Goal: Task Accomplishment & Management: Complete application form

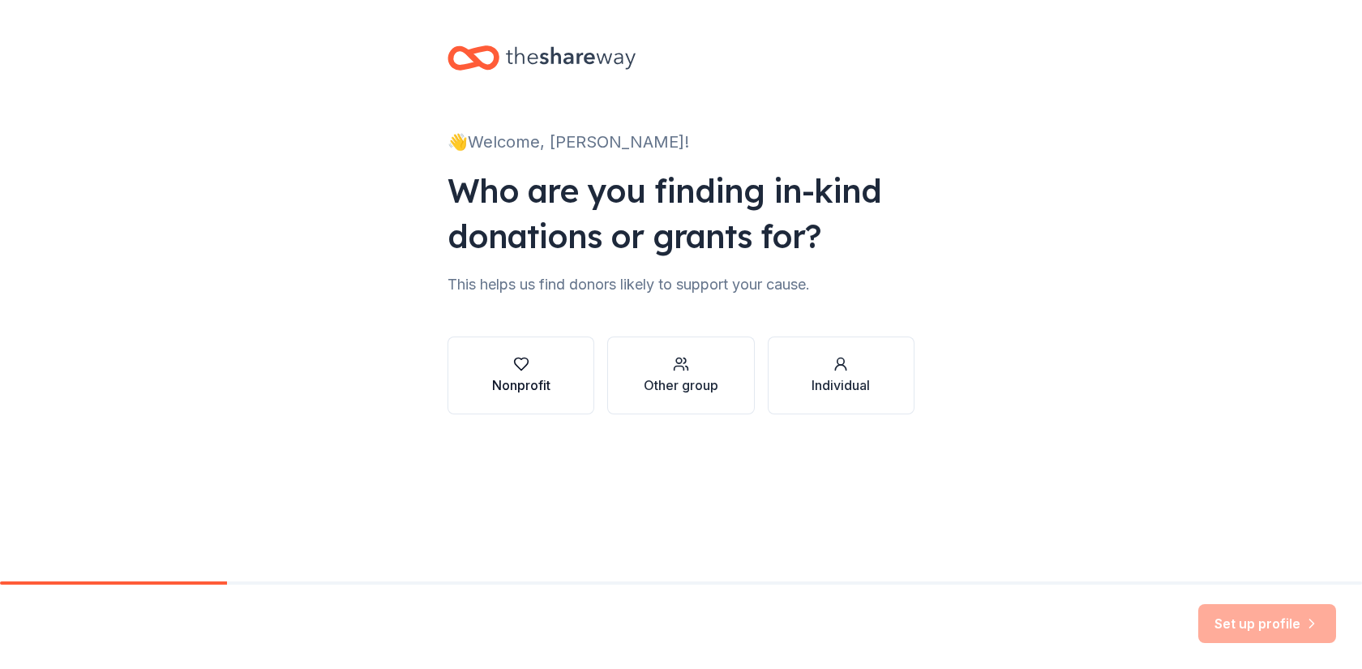
click at [521, 371] on icon "button" at bounding box center [521, 364] width 16 height 16
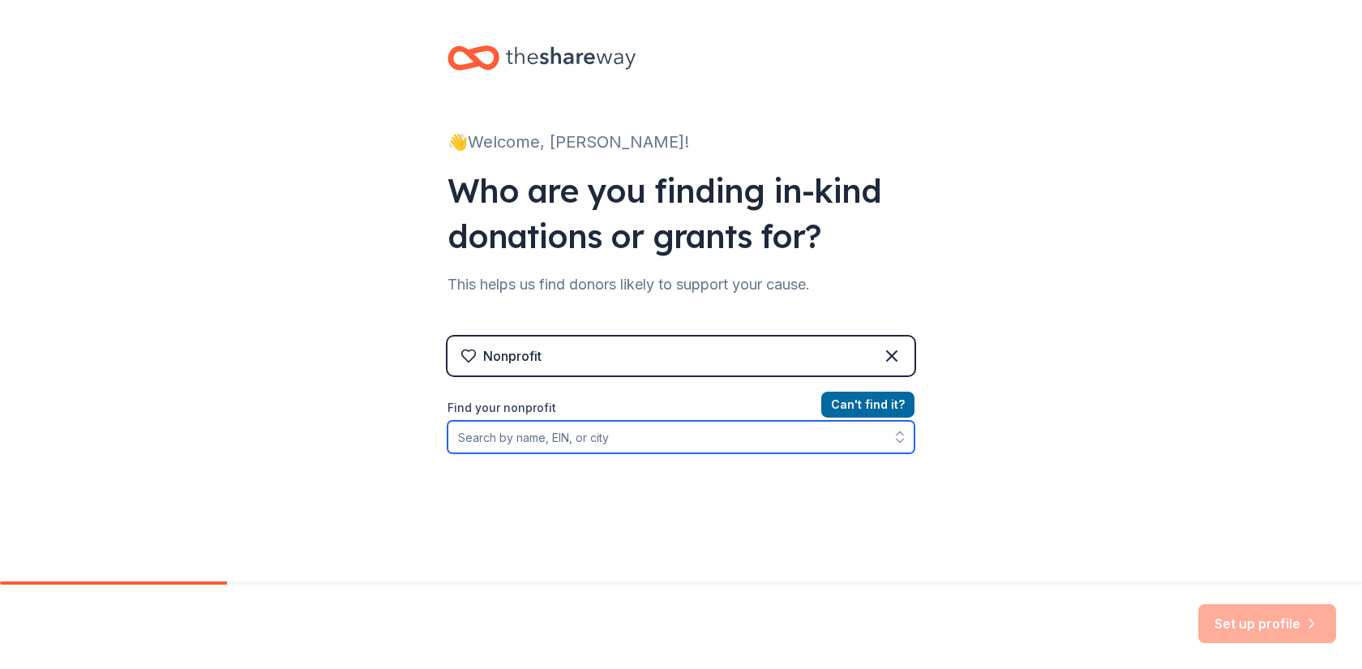
click at [534, 435] on input "Find your nonprofit" at bounding box center [681, 437] width 467 height 32
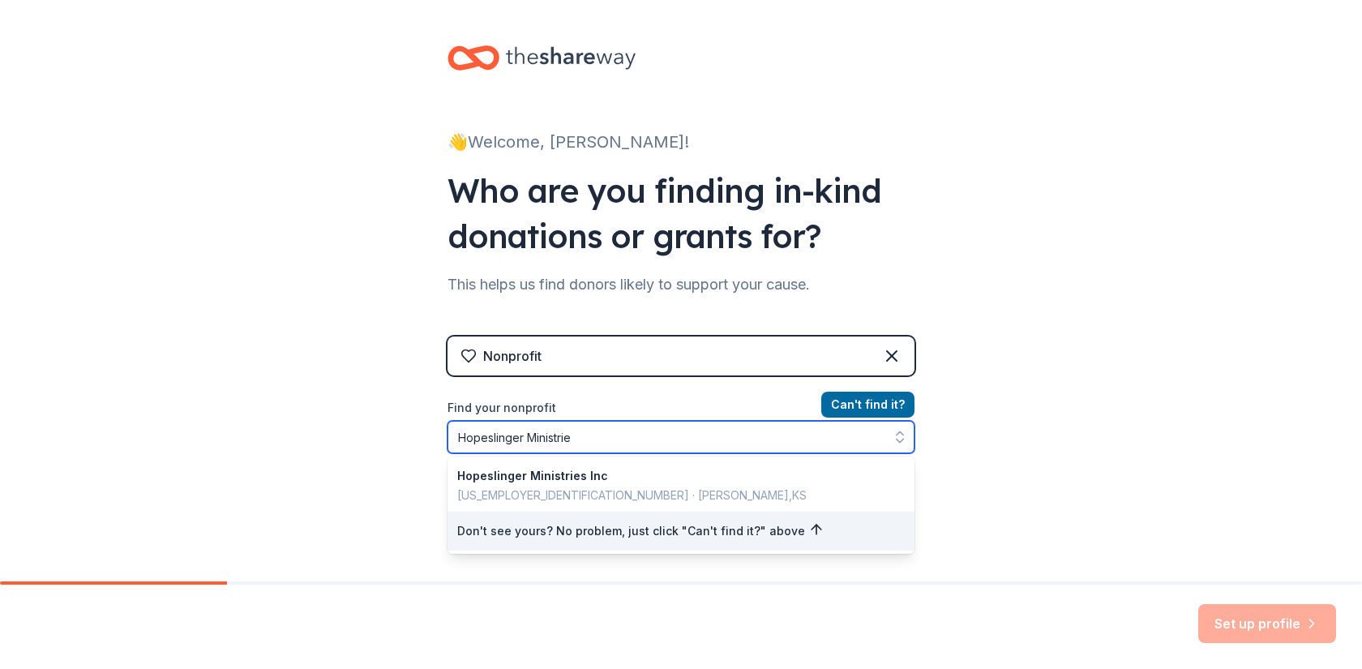
type input "Hopeslinger Ministries"
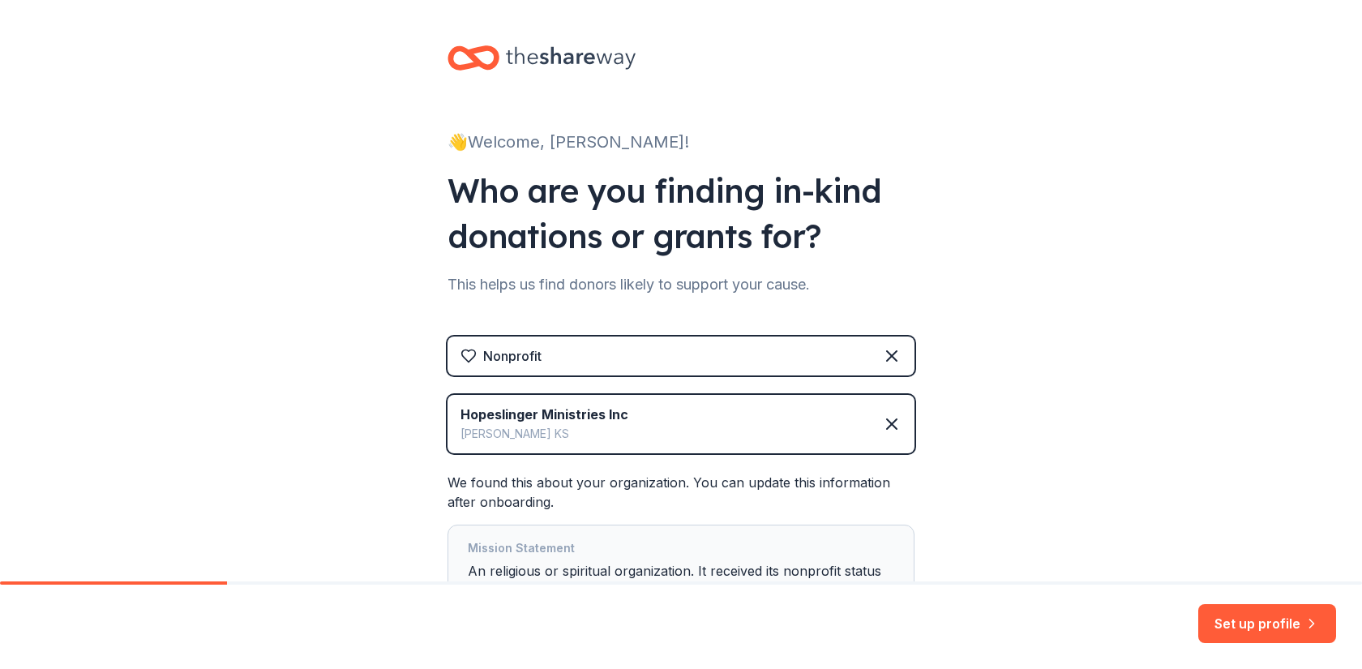
click at [388, 487] on div "👋 Welcome, [PERSON_NAME]! Who are you finding in-kind donations or grants for? …" at bounding box center [681, 365] width 1362 height 731
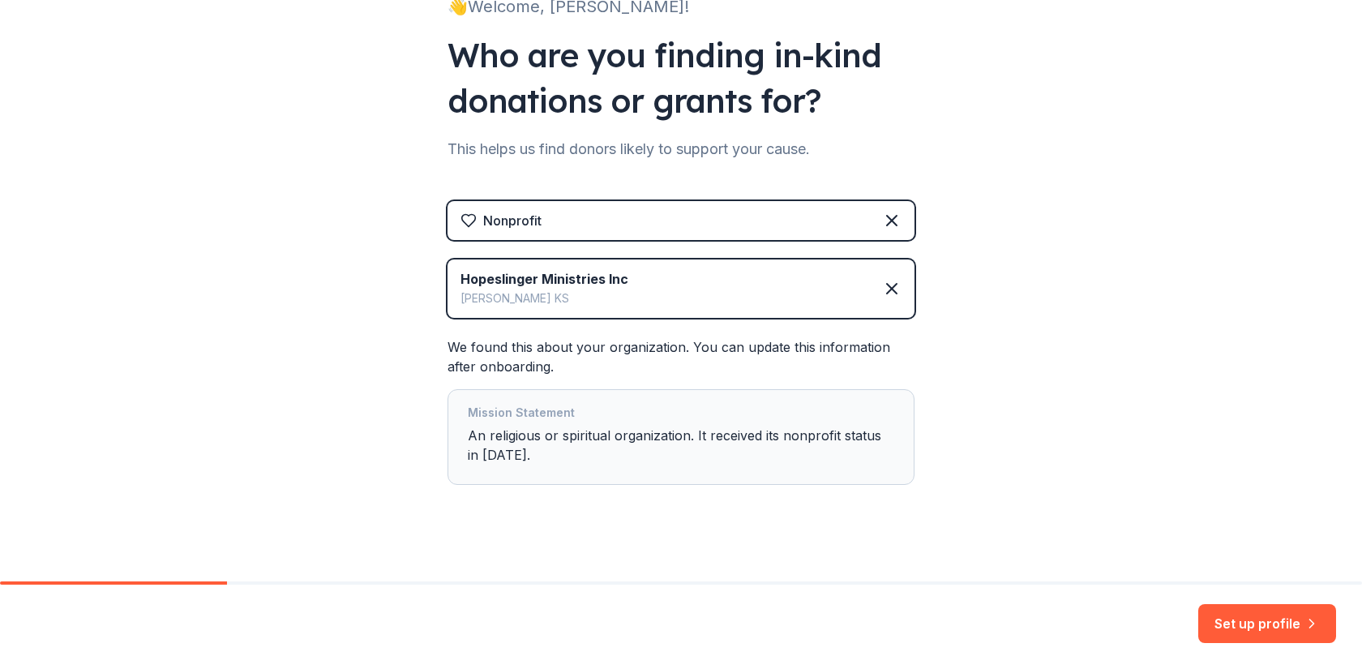
scroll to position [149, 0]
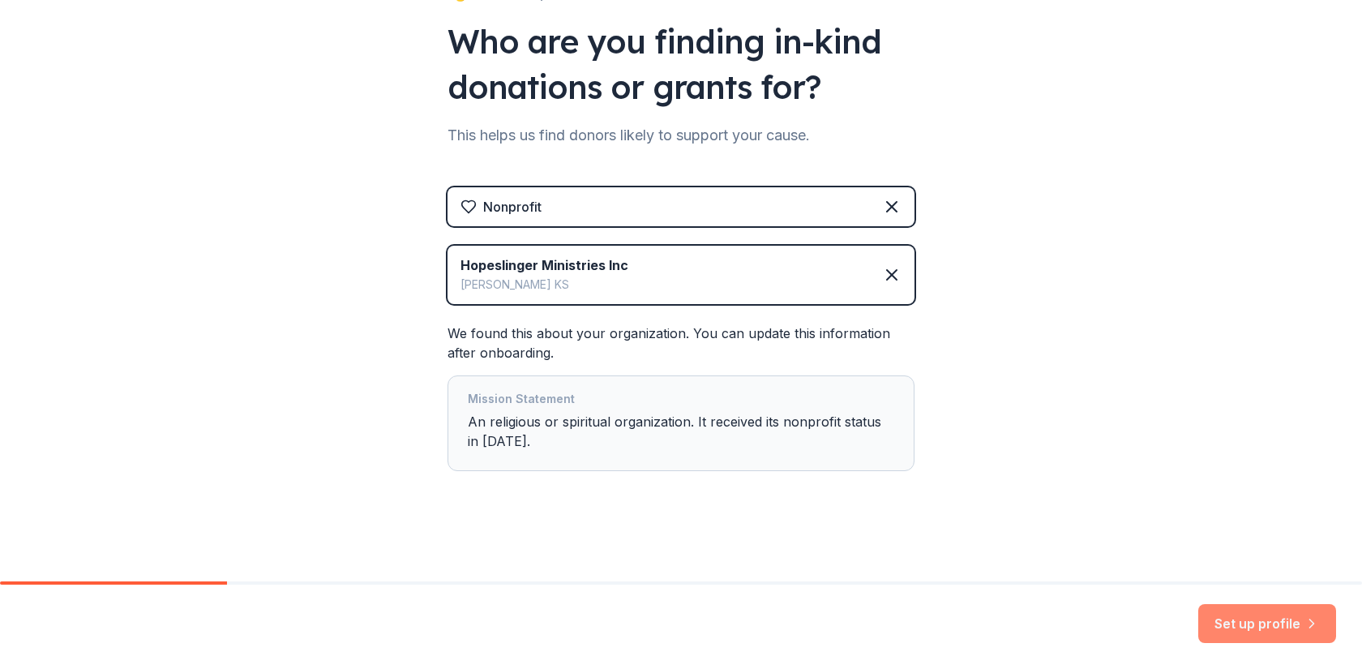
click at [1250, 624] on button "Set up profile" at bounding box center [1267, 623] width 138 height 39
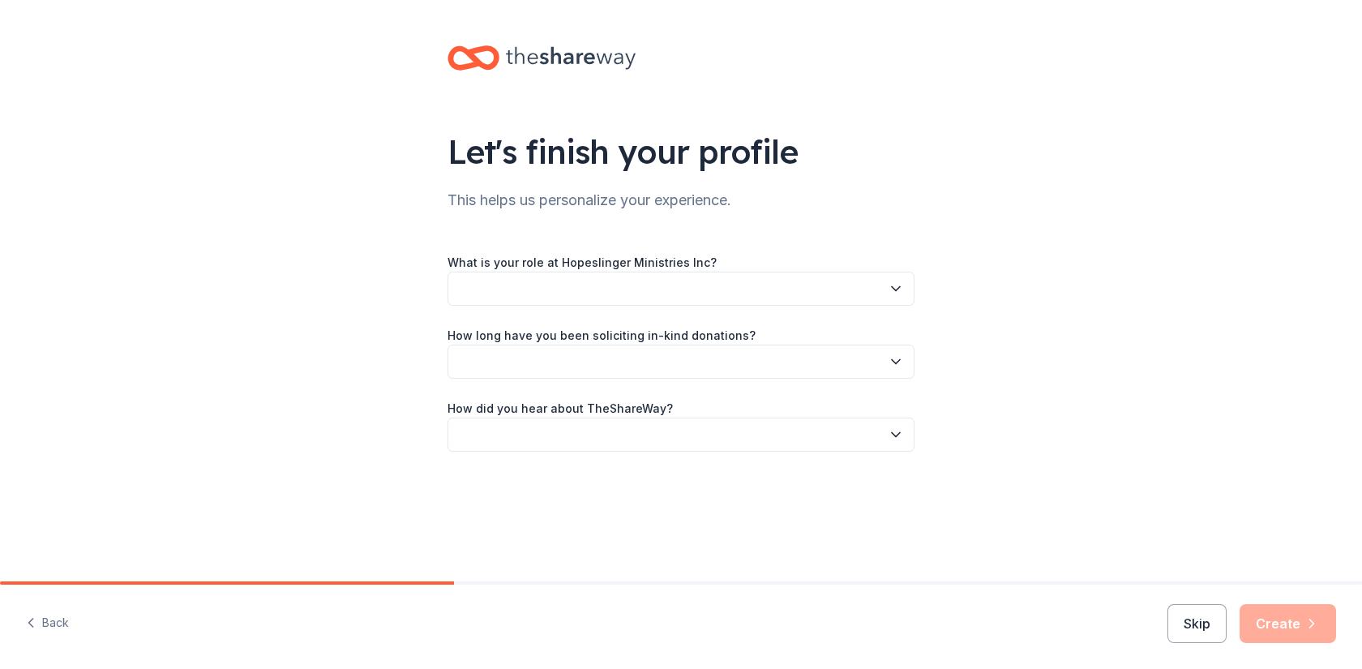
click at [479, 283] on button "button" at bounding box center [681, 289] width 467 height 34
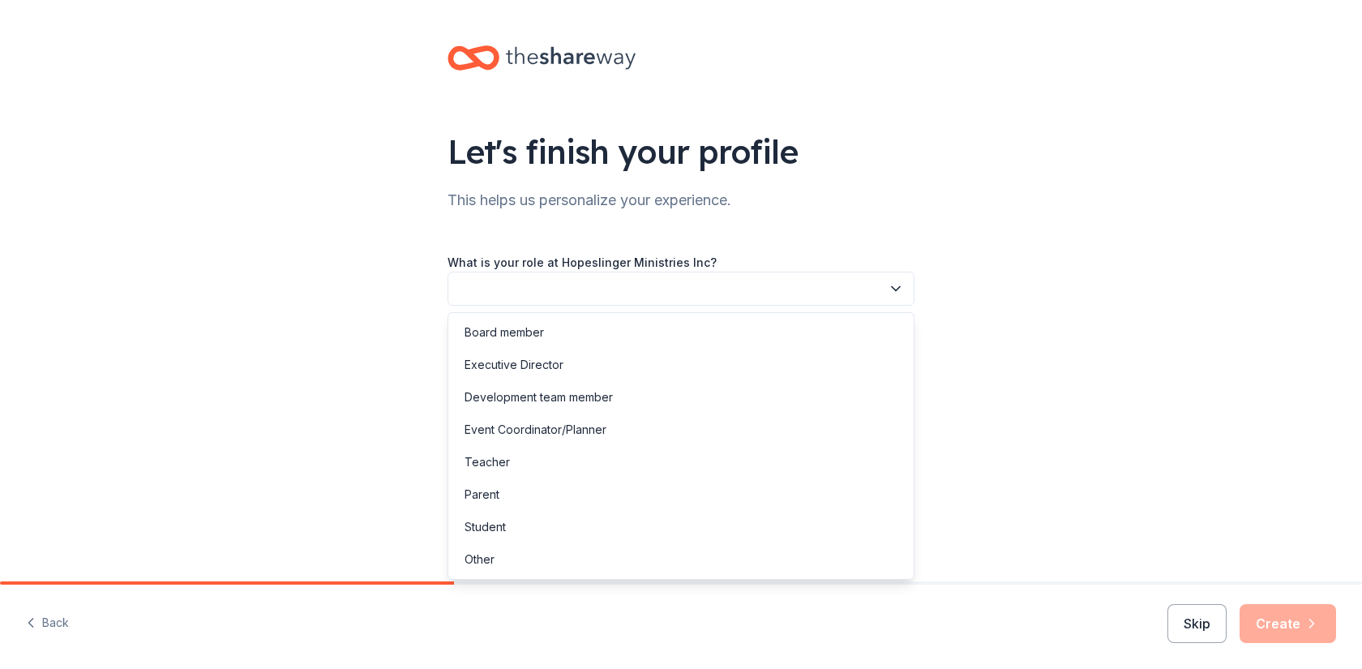
click at [477, 288] on button "button" at bounding box center [681, 289] width 467 height 34
click at [474, 288] on button "button" at bounding box center [681, 289] width 467 height 34
click at [471, 285] on button "button" at bounding box center [681, 289] width 467 height 34
click at [487, 565] on div "Other" at bounding box center [480, 559] width 30 height 19
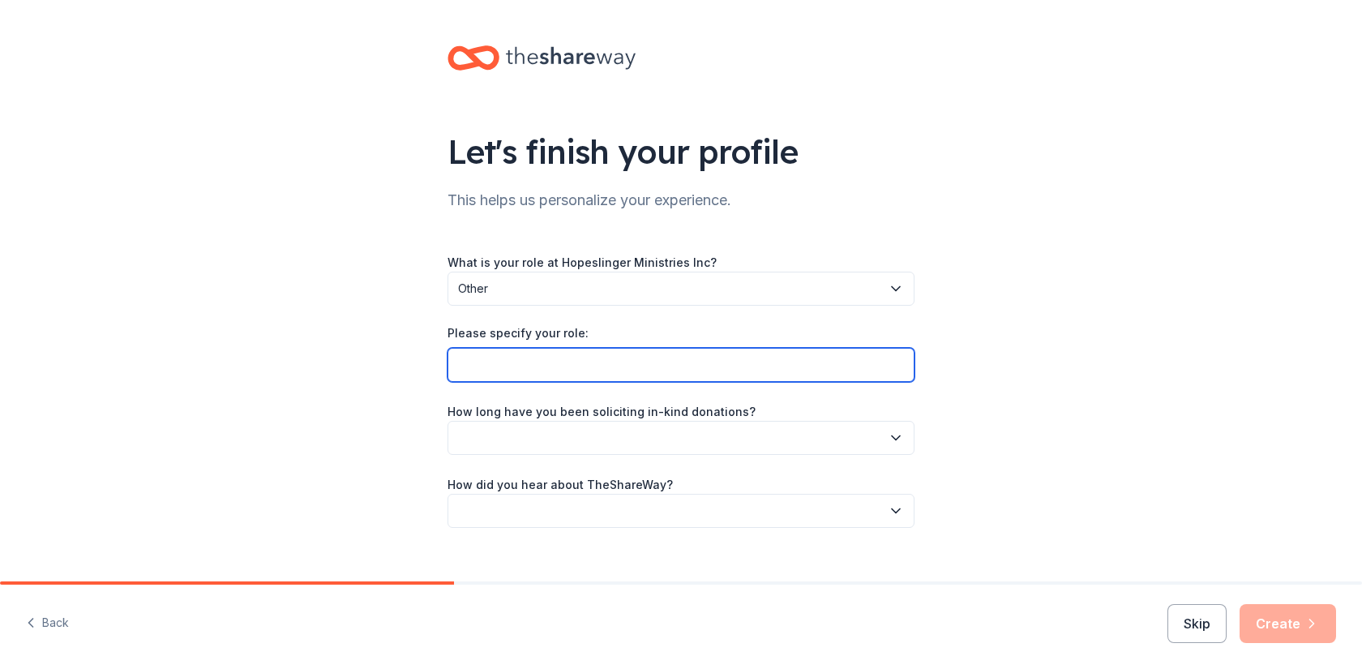
click at [473, 369] on input "Please specify your role:" at bounding box center [681, 365] width 467 height 34
type input "Co-founder and president"
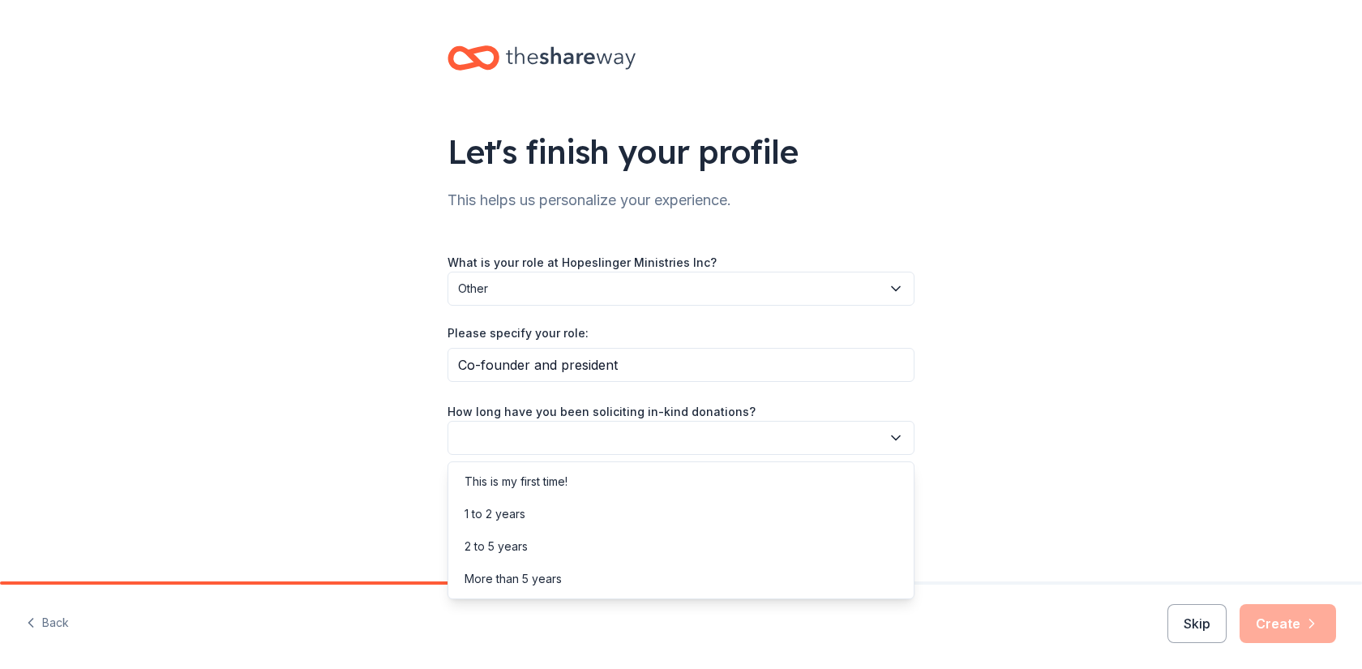
click at [487, 441] on button "button" at bounding box center [681, 438] width 467 height 34
click at [491, 512] on div "1 to 2 years" at bounding box center [495, 513] width 61 height 19
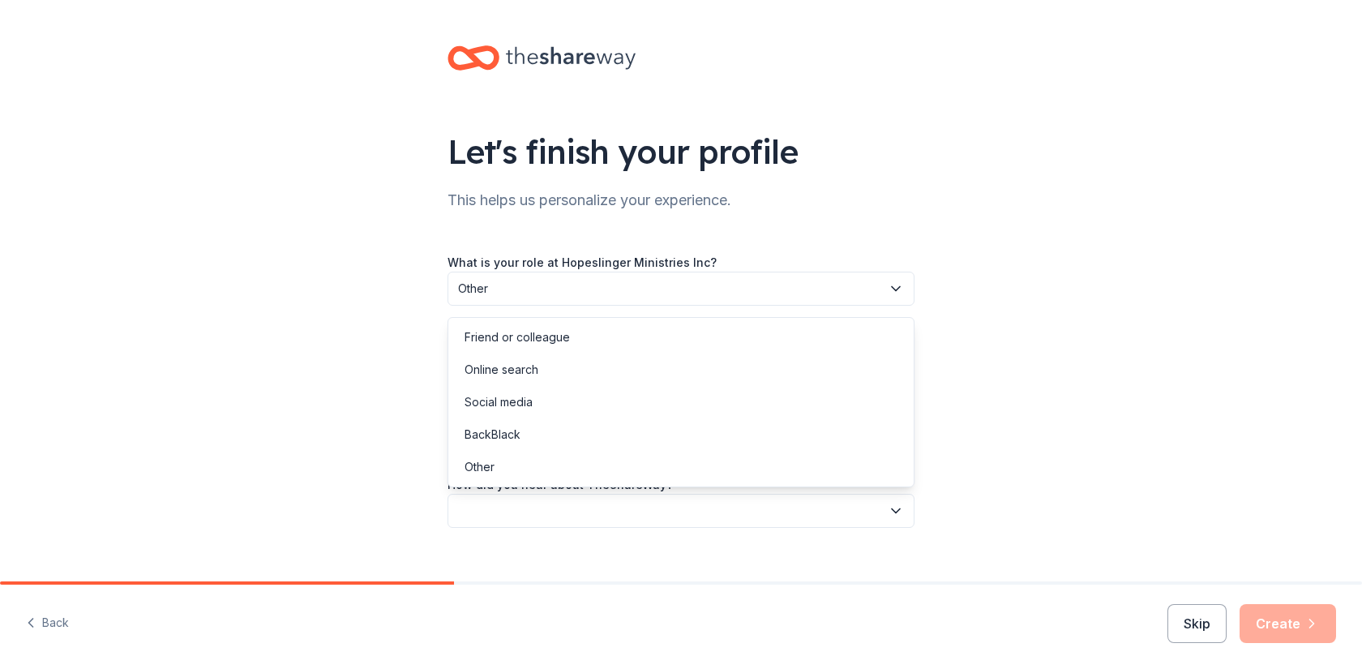
click at [491, 513] on button "button" at bounding box center [681, 511] width 467 height 34
click at [491, 334] on div "Friend or colleague" at bounding box center [517, 337] width 105 height 19
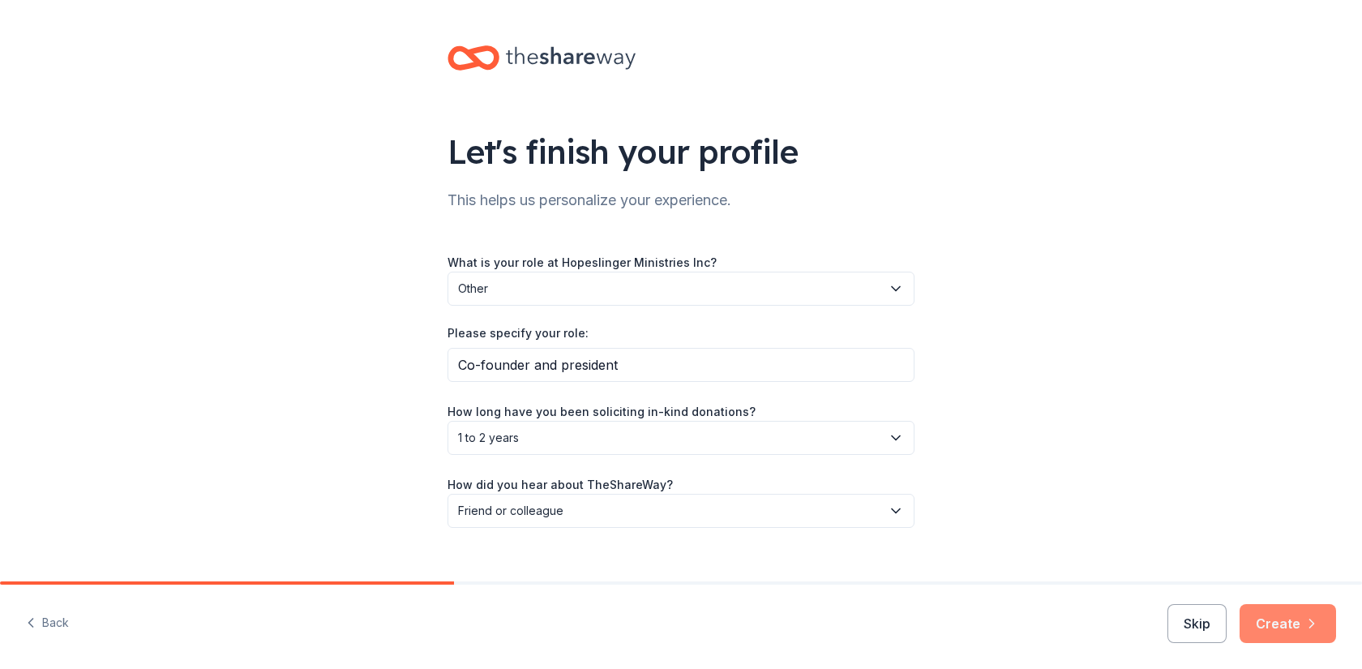
click at [1297, 628] on button "Create" at bounding box center [1288, 623] width 96 height 39
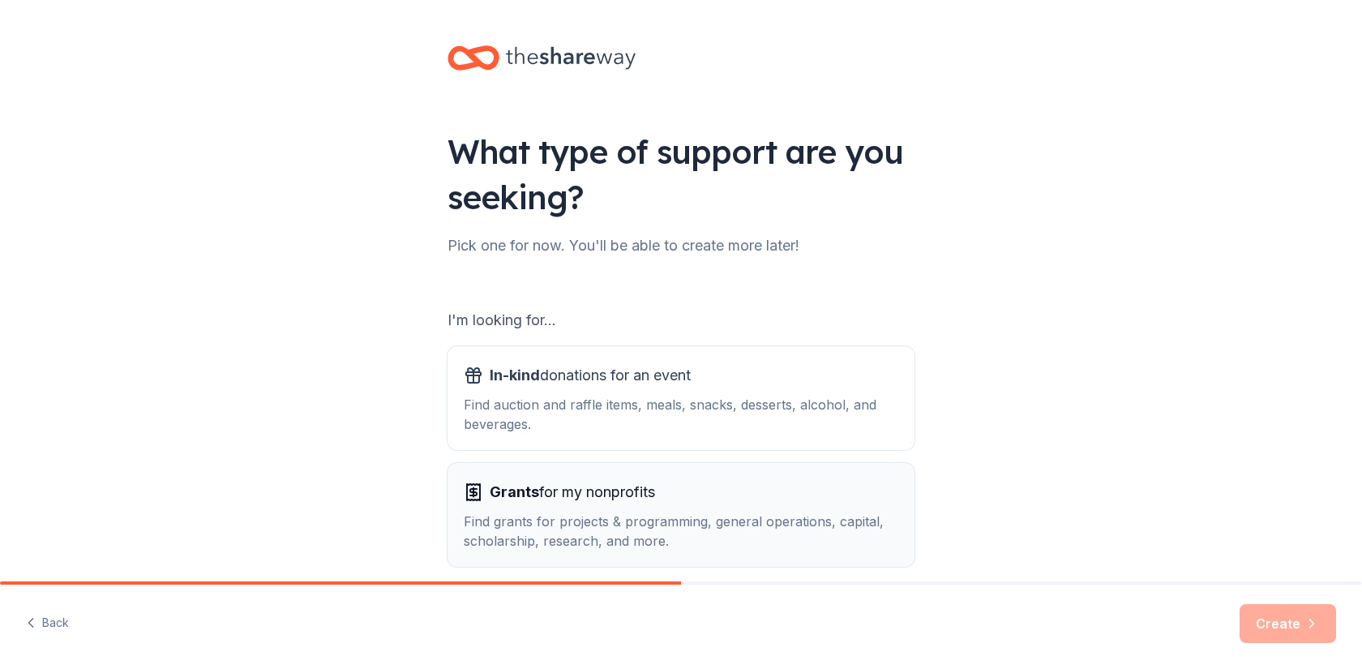
click at [598, 500] on span "Grants for my nonprofits" at bounding box center [572, 492] width 165 height 26
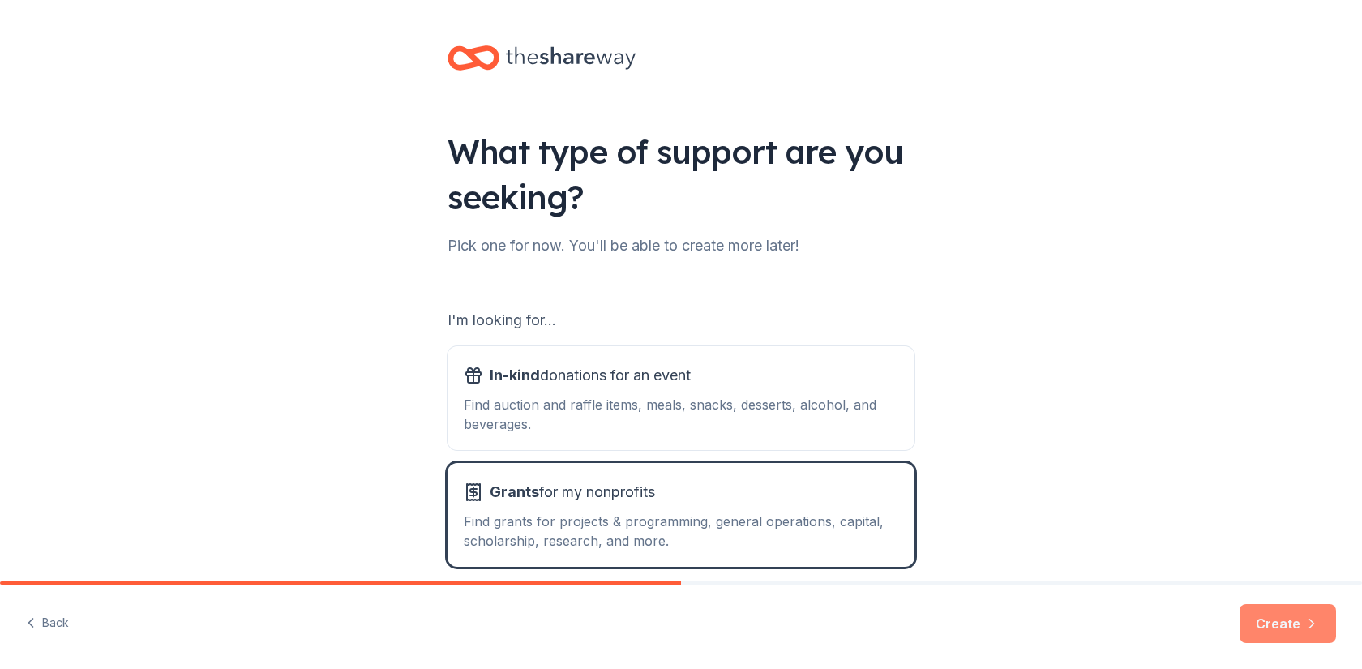
click at [1276, 622] on button "Create" at bounding box center [1288, 623] width 96 height 39
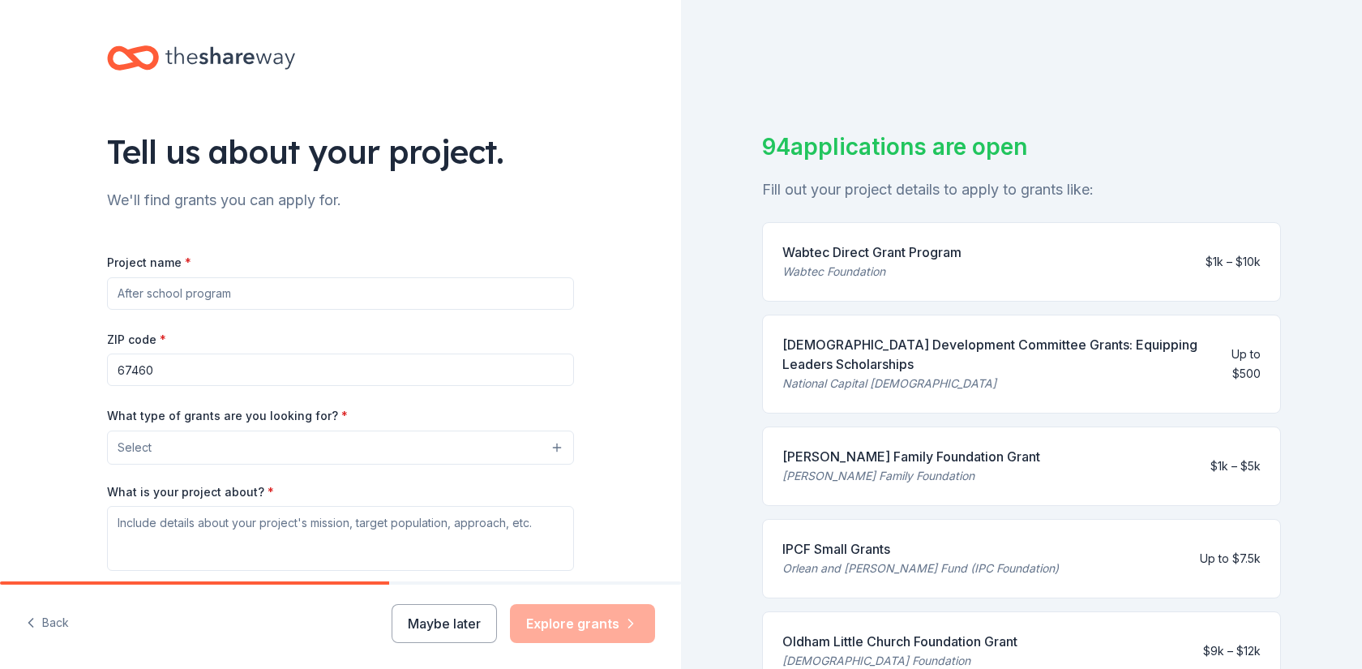
click at [155, 294] on input "Project name *" at bounding box center [340, 293] width 467 height 32
type input "retreat center"
click at [156, 371] on input "67460" at bounding box center [340, 370] width 467 height 32
click at [156, 446] on button "Select" at bounding box center [340, 448] width 467 height 34
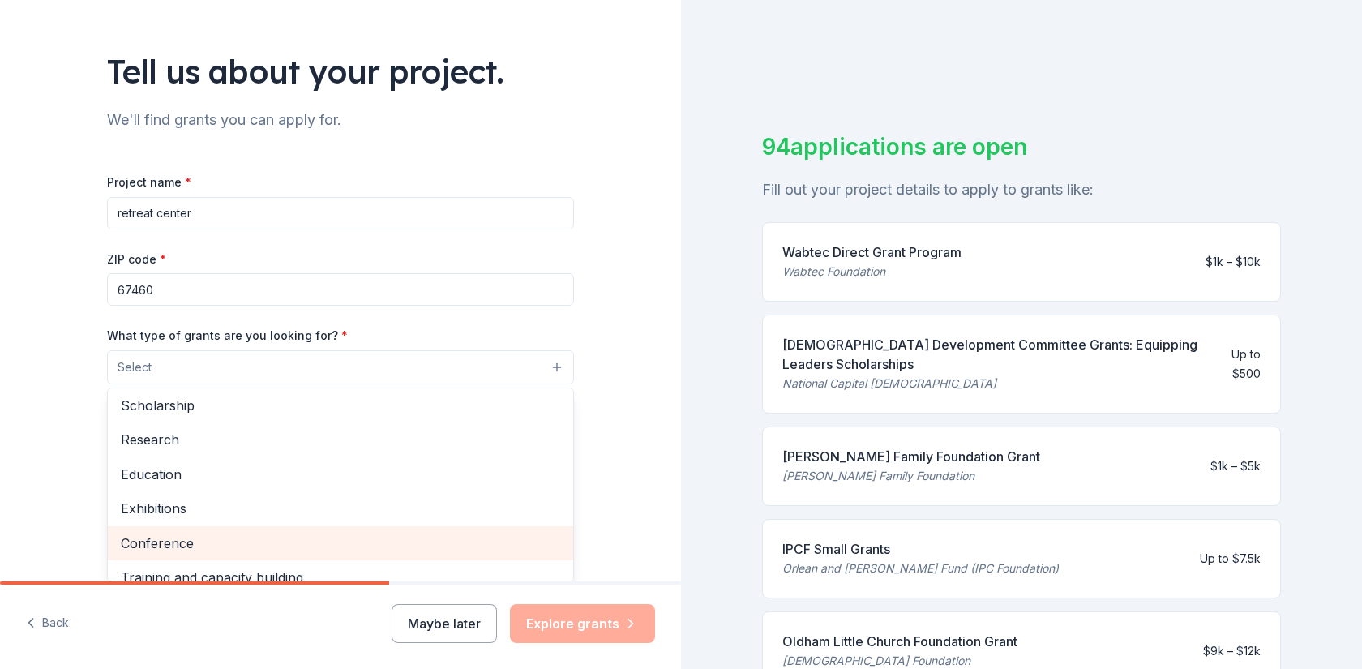
scroll to position [72, 0]
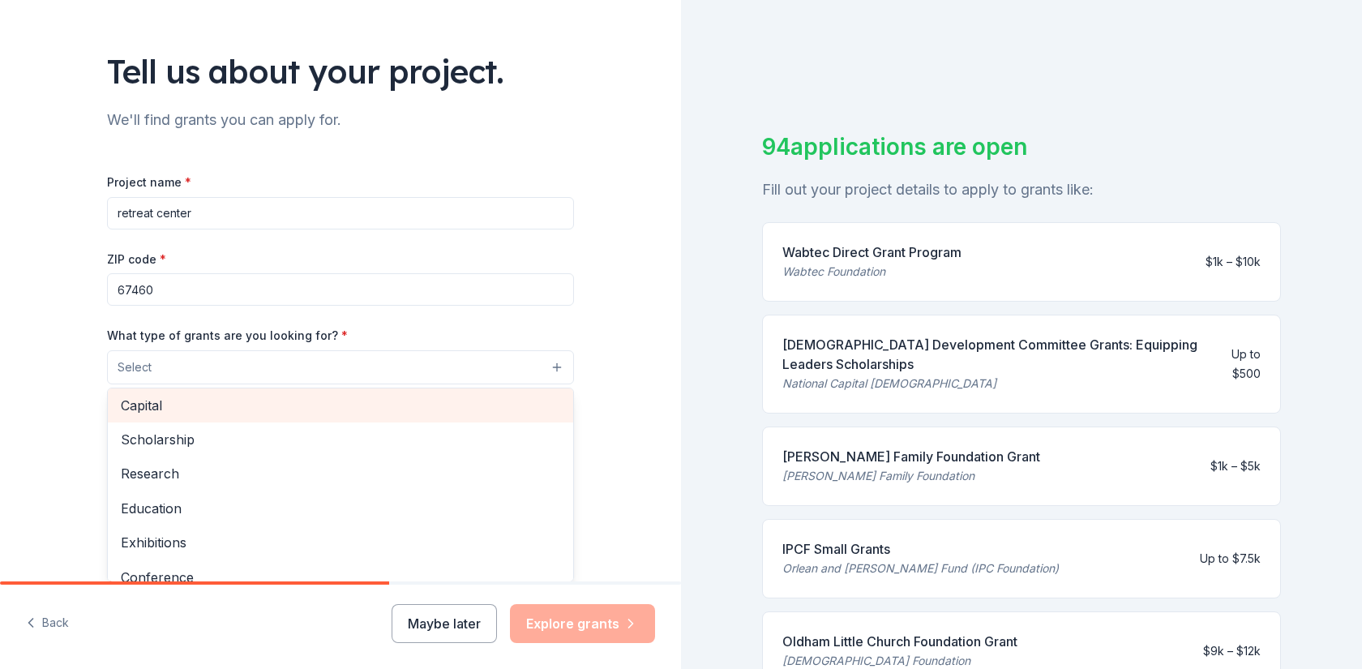
click at [145, 409] on span "Capital" at bounding box center [340, 405] width 439 height 21
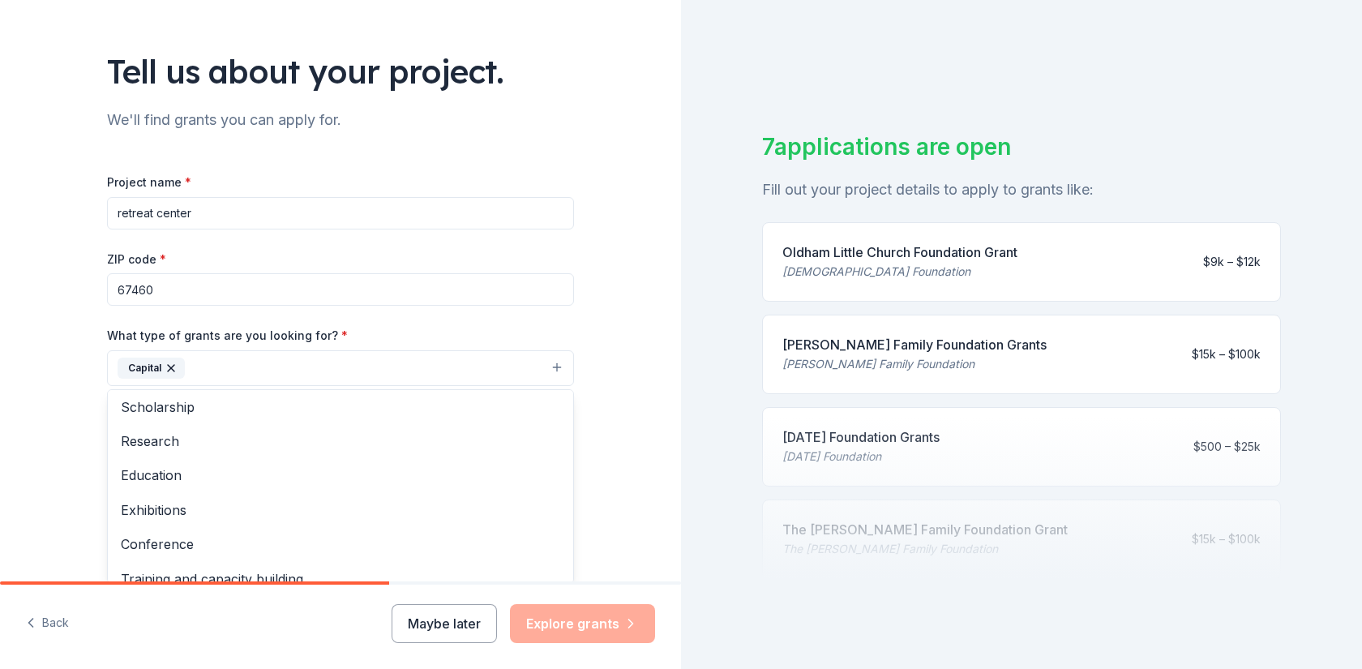
click at [56, 403] on div "Tell us about your project. We'll find grants you can apply for. Project name *…" at bounding box center [340, 308] width 681 height 777
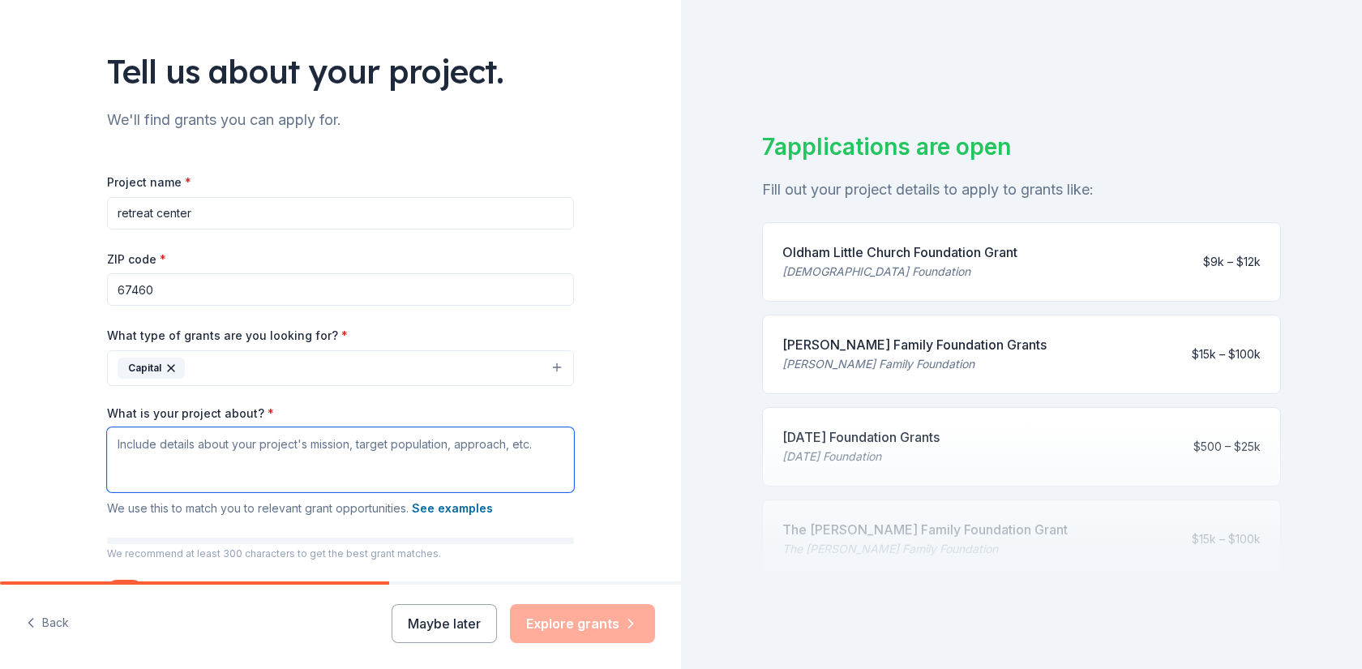
click at [152, 446] on textarea "What is your project about? *" at bounding box center [340, 459] width 467 height 65
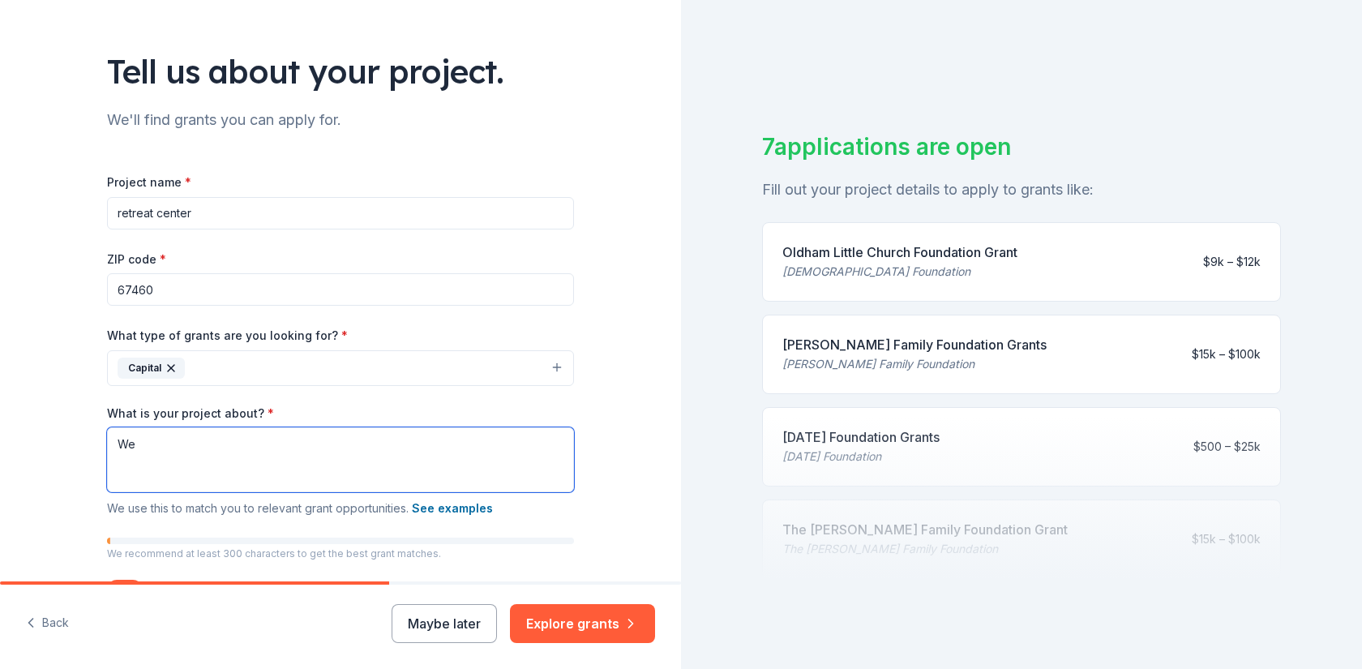
type textarea "W"
click at [310, 447] on textarea "Hopeslinger Ministries exists to faciiate healing for body, soul, and spirit." at bounding box center [340, 459] width 467 height 65
click at [303, 445] on textarea "Hopeslinger Ministries exists to faciitate healing for body, soul, and spirit." at bounding box center [340, 459] width 467 height 65
click at [309, 444] on textarea "Hopeslinger Ministries exists to faciitate healing for body, soul, and spirit." at bounding box center [340, 459] width 467 height 65
click at [148, 446] on textarea "Hopeslinger Ministries exists to facilitate healing for body, soul, and spirit." at bounding box center [340, 459] width 467 height 65
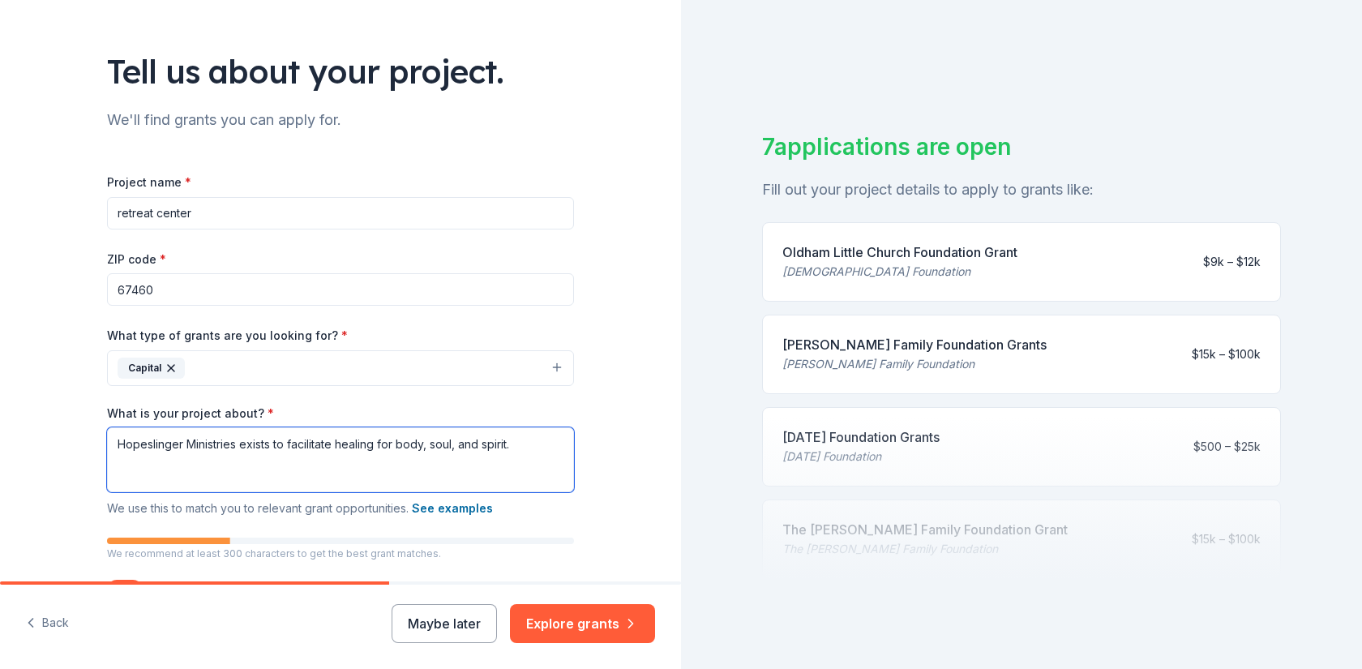
click at [284, 467] on textarea "Hopeslinger Ministries exists to facilitate healing for body, soul, and spirit." at bounding box center [340, 459] width 467 height 65
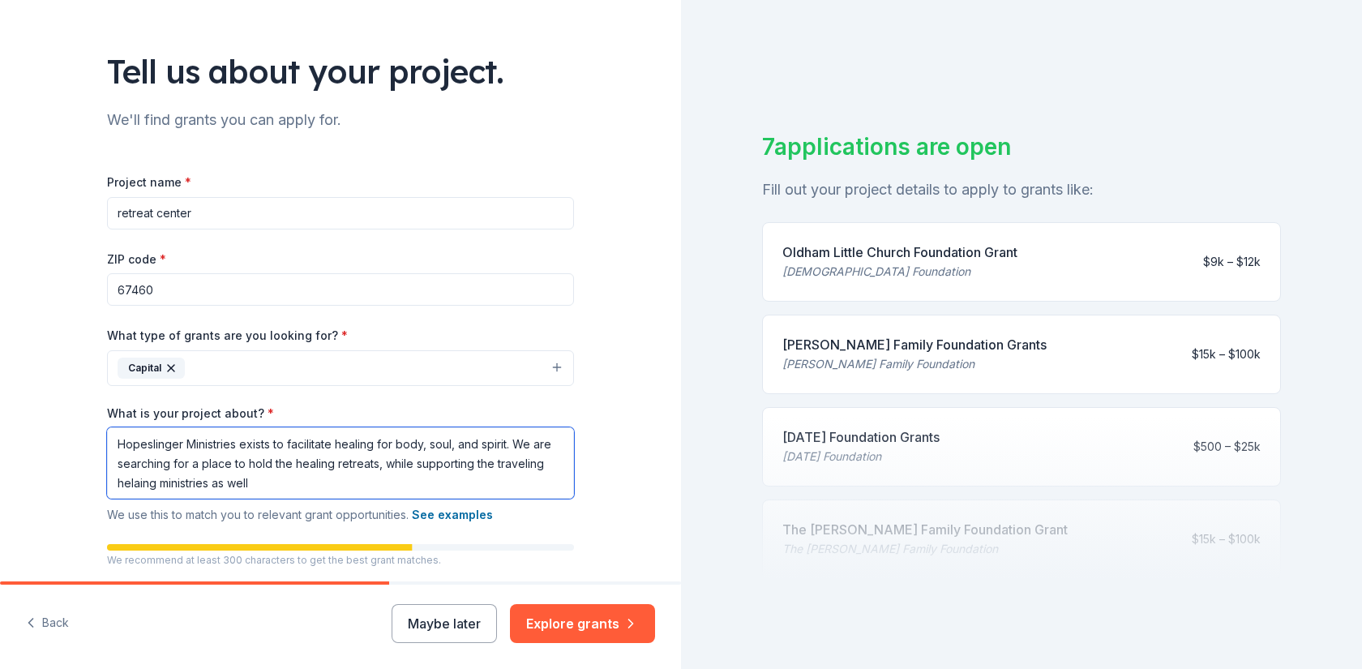
click at [143, 484] on textarea "Hopeslinger Ministries exists to facilitate healing for body, soul, and spirit.…" at bounding box center [340, 462] width 467 height 71
click at [212, 483] on textarea "Hopeslinger Ministries exists to facilitate healing for body, soul, and spirit.…" at bounding box center [340, 462] width 467 height 71
click at [245, 484] on textarea "Hopeslinger Ministries exists to facilitate healing for body, soul, and spirit.…" at bounding box center [340, 462] width 467 height 71
click at [461, 514] on button "See examples" at bounding box center [452, 514] width 81 height 19
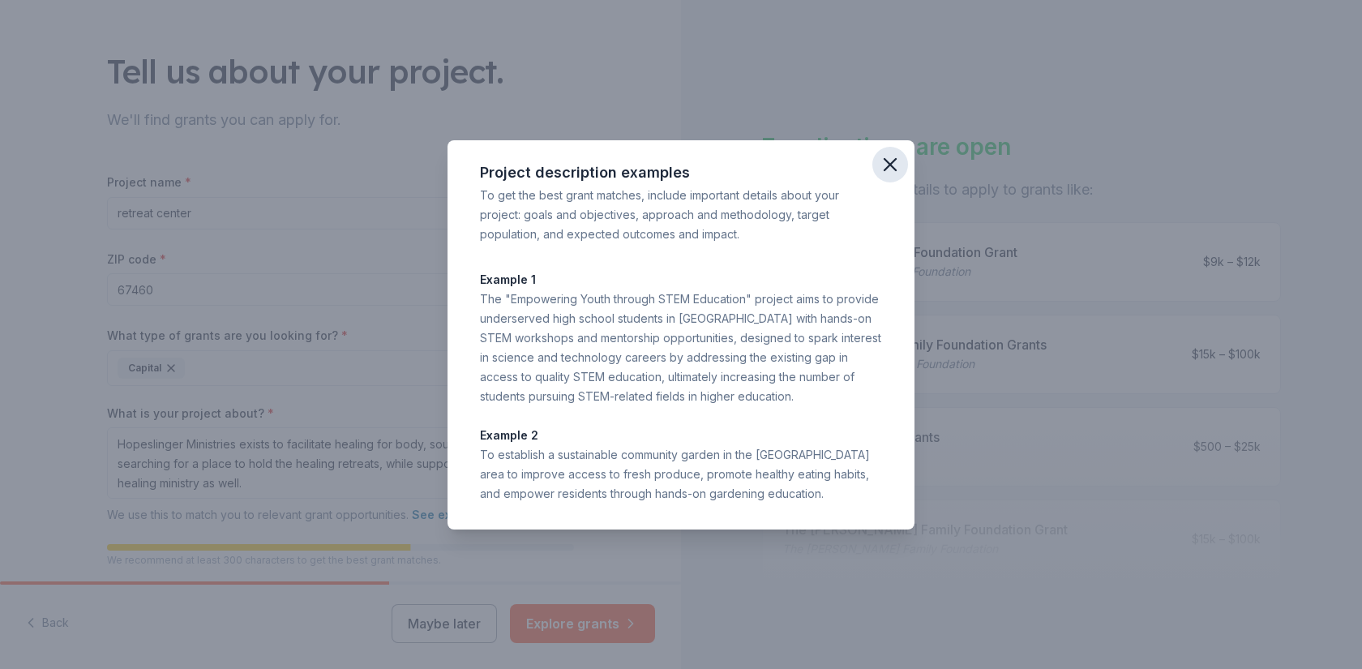
click at [887, 161] on icon "button" at bounding box center [890, 164] width 11 height 11
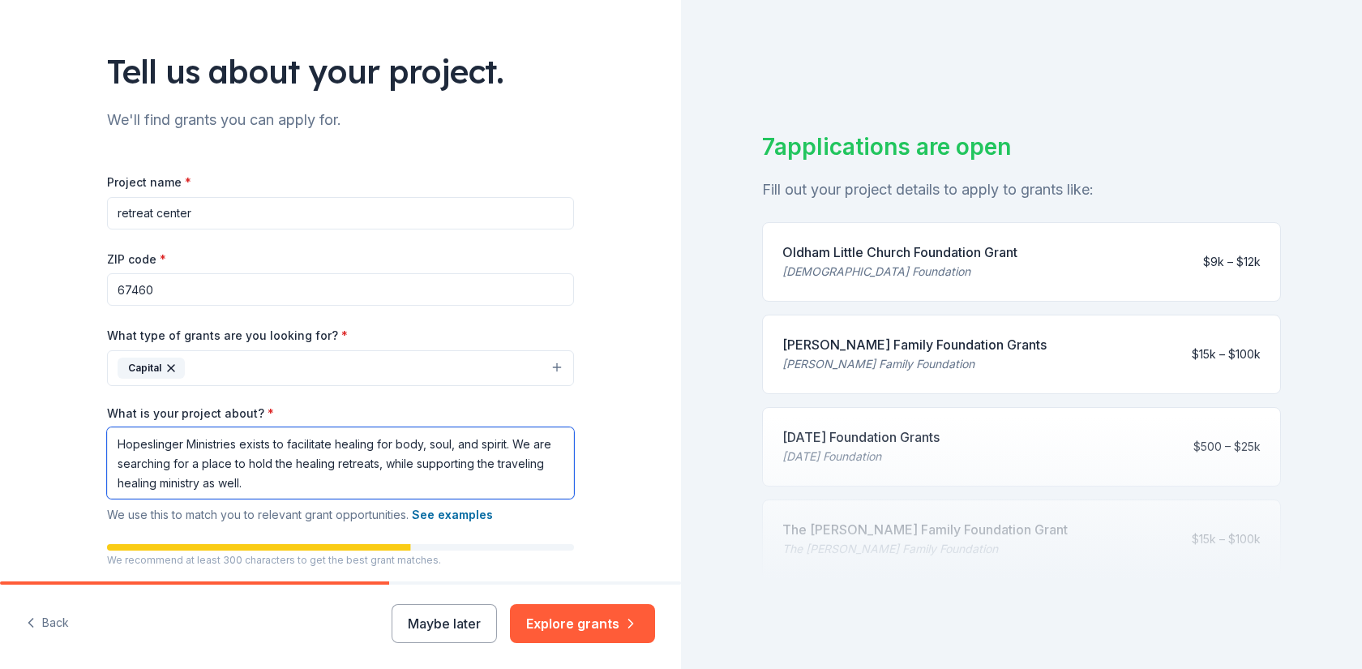
click at [262, 482] on textarea "Hopeslinger Ministries exists to facilitate healing for body, soul, and spirit.…" at bounding box center [340, 462] width 467 height 71
click at [254, 486] on textarea "Hopeslinger Ministries exists to facilitate healing for body, soul, and spirit,…" at bounding box center [340, 462] width 467 height 71
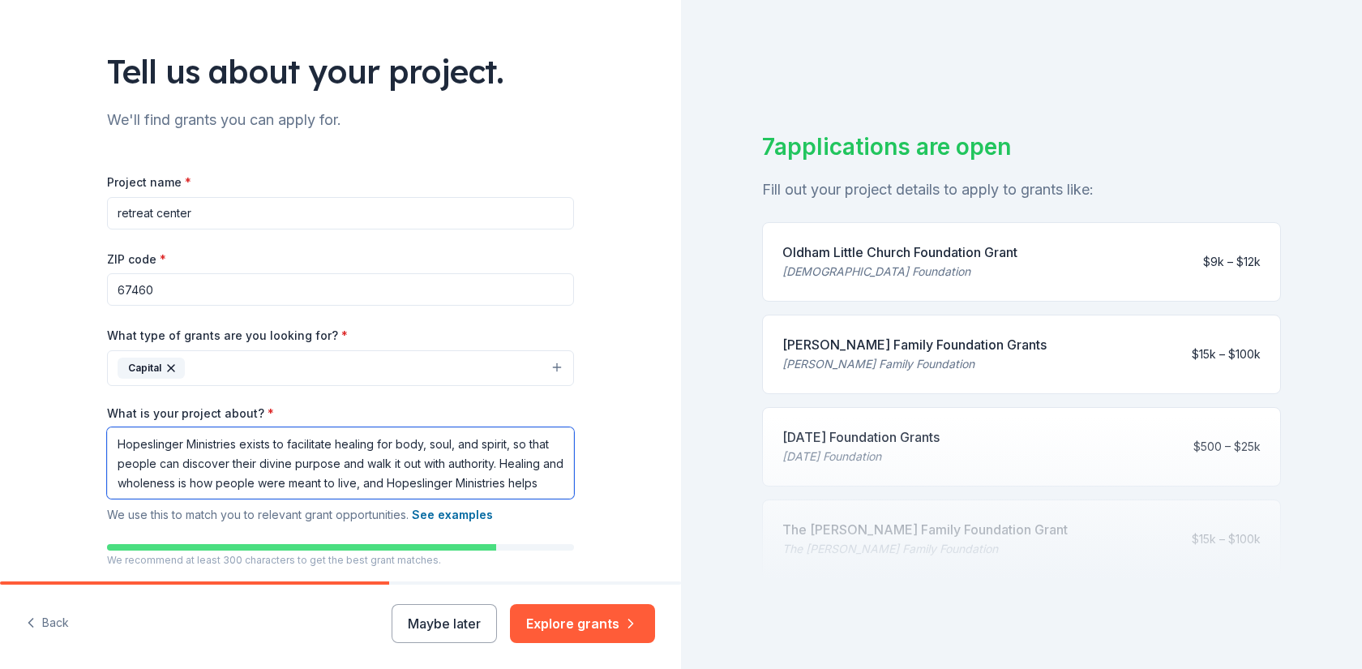
click at [560, 482] on textarea "Hopeslinger Ministries exists to facilitate healing for body, soul, and spirit,…" at bounding box center [340, 462] width 467 height 71
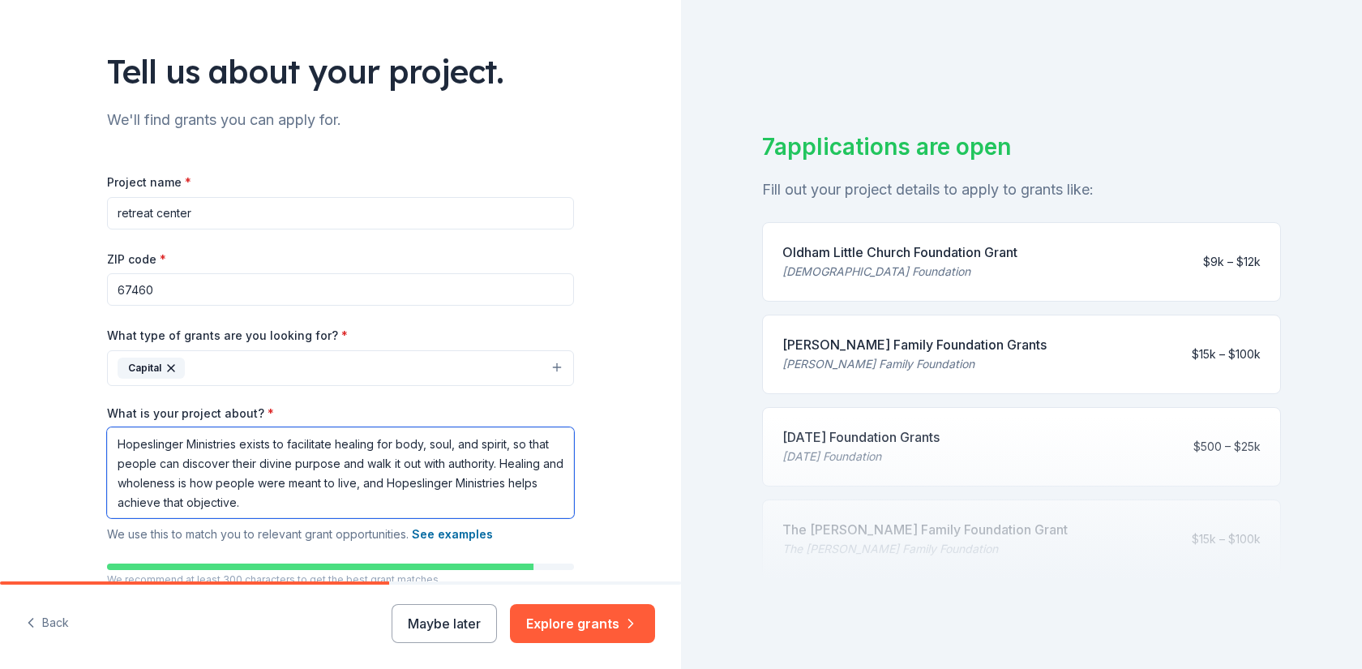
type textarea "Hopeslinger Ministries exists to facilitate healing for body, soul, and spirit,…"
click at [631, 391] on div "Tell us about your project. We'll find grants you can apply for. Project name *…" at bounding box center [340, 321] width 681 height 803
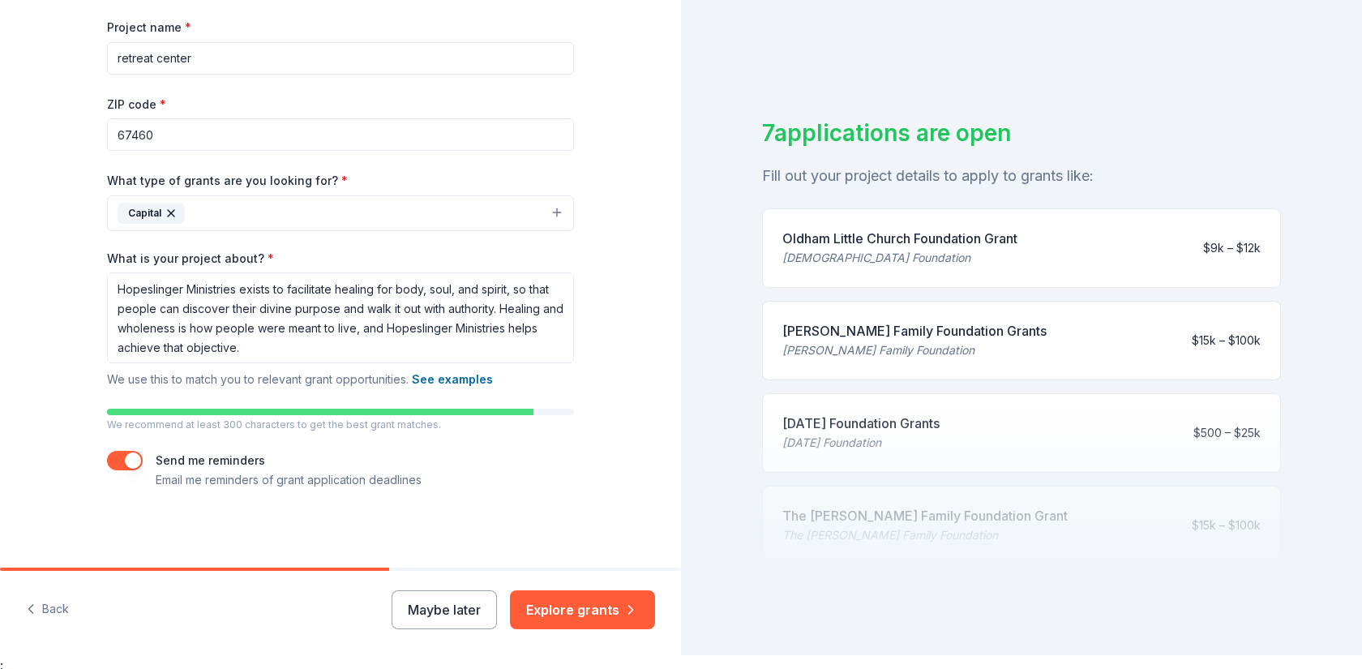
scroll to position [19, 0]
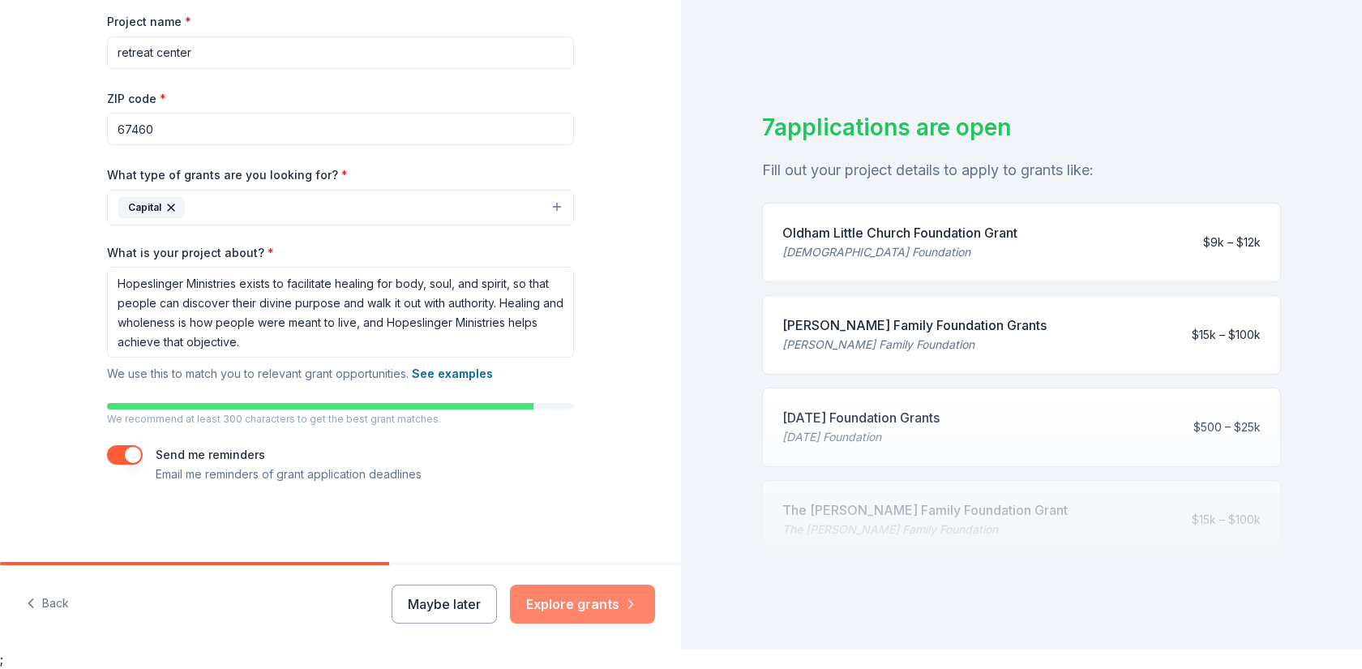
click at [589, 604] on button "Explore grants" at bounding box center [582, 604] width 145 height 39
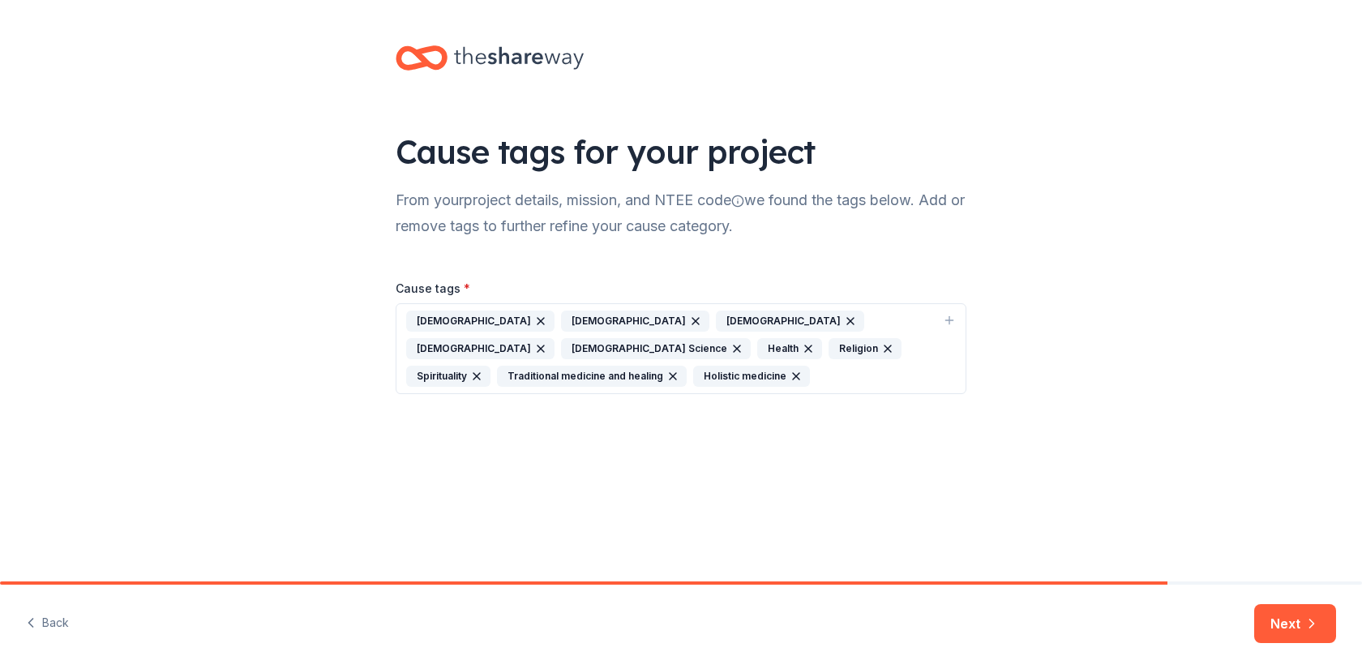
click at [847, 320] on icon "button" at bounding box center [850, 321] width 6 height 6
click at [589, 342] on icon "button" at bounding box center [582, 348] width 13 height 13
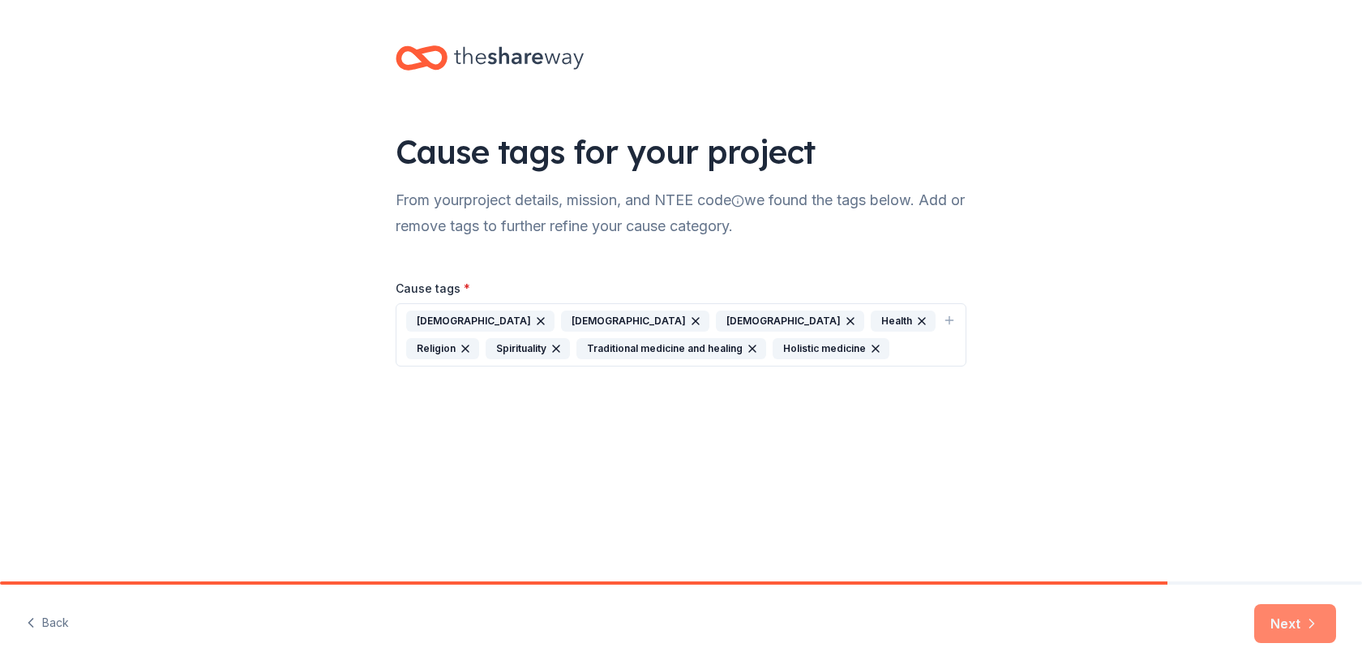
click at [1295, 620] on button "Next" at bounding box center [1295, 623] width 82 height 39
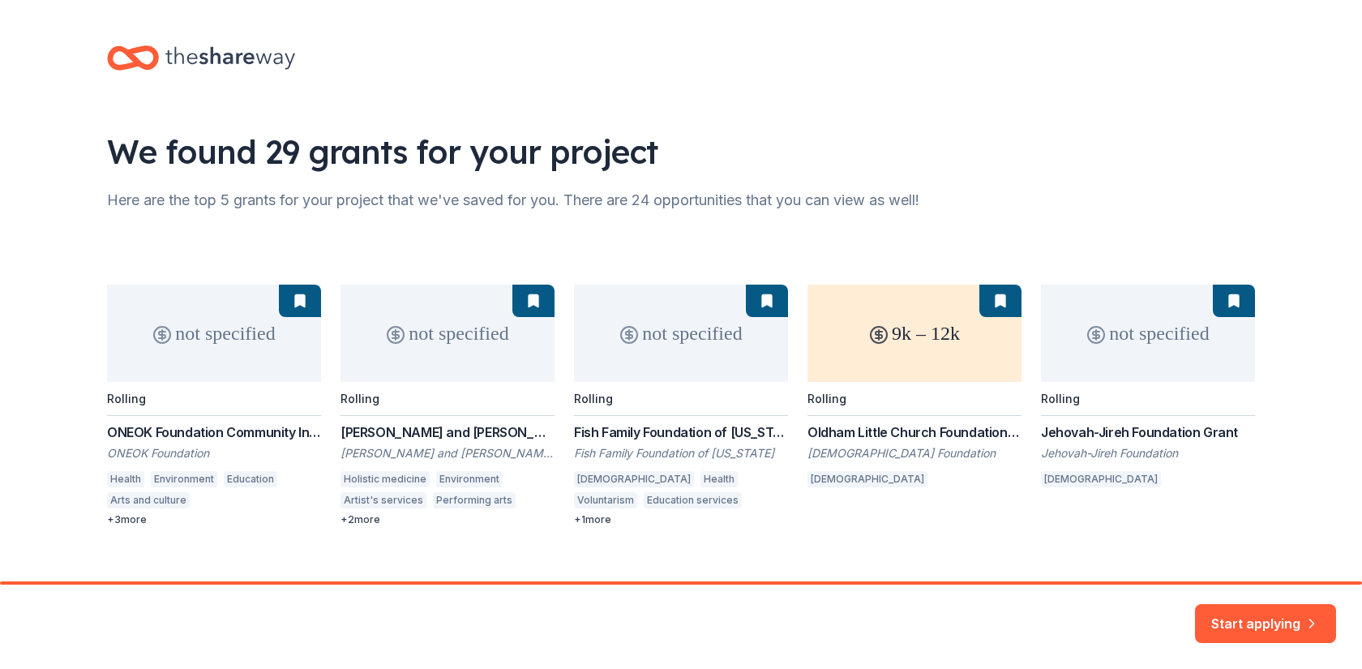
click at [876, 430] on div "not specified Rolling ONEOK Foundation Community Investments Grants ONEOK Found…" at bounding box center [681, 406] width 1148 height 242
click at [886, 335] on div "not specified Rolling ONEOK Foundation Community Investments Grants ONEOK Found…" at bounding box center [681, 406] width 1148 height 242
click at [999, 301] on div "not specified Rolling ONEOK Foundation Community Investments Grants ONEOK Found…" at bounding box center [681, 406] width 1148 height 242
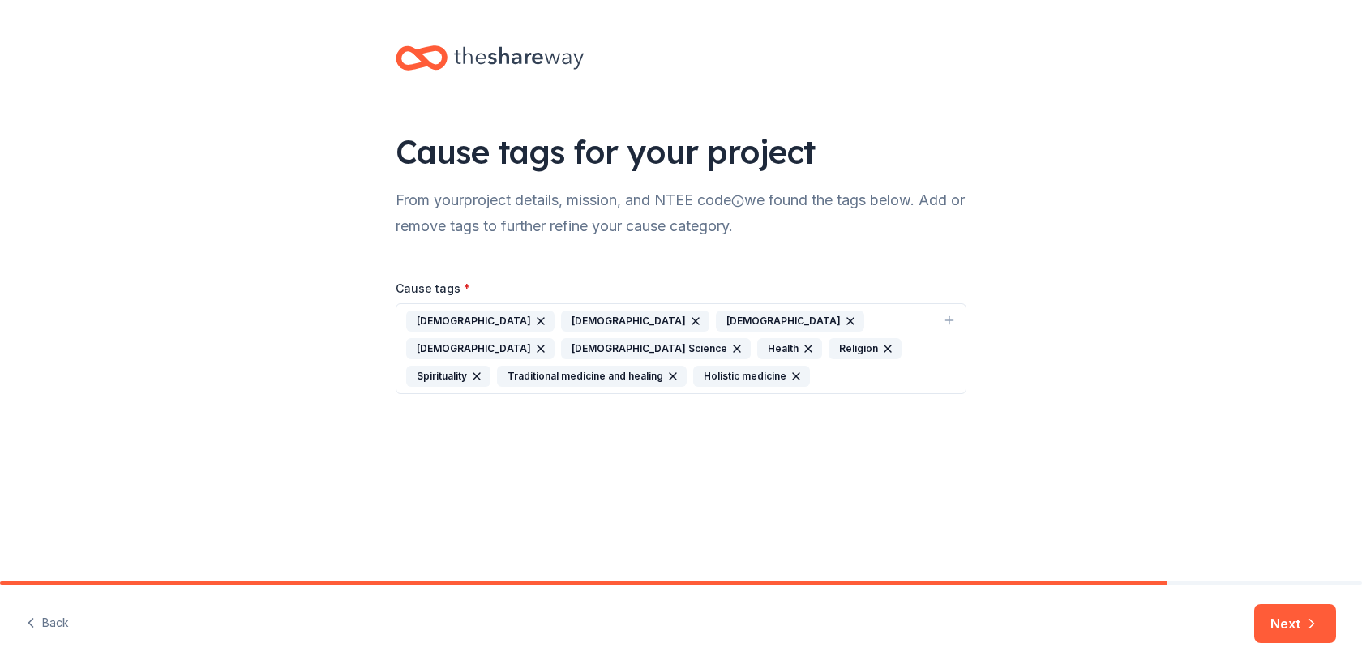
click at [844, 317] on icon "button" at bounding box center [850, 321] width 13 height 13
click at [585, 345] on icon "button" at bounding box center [582, 348] width 6 height 6
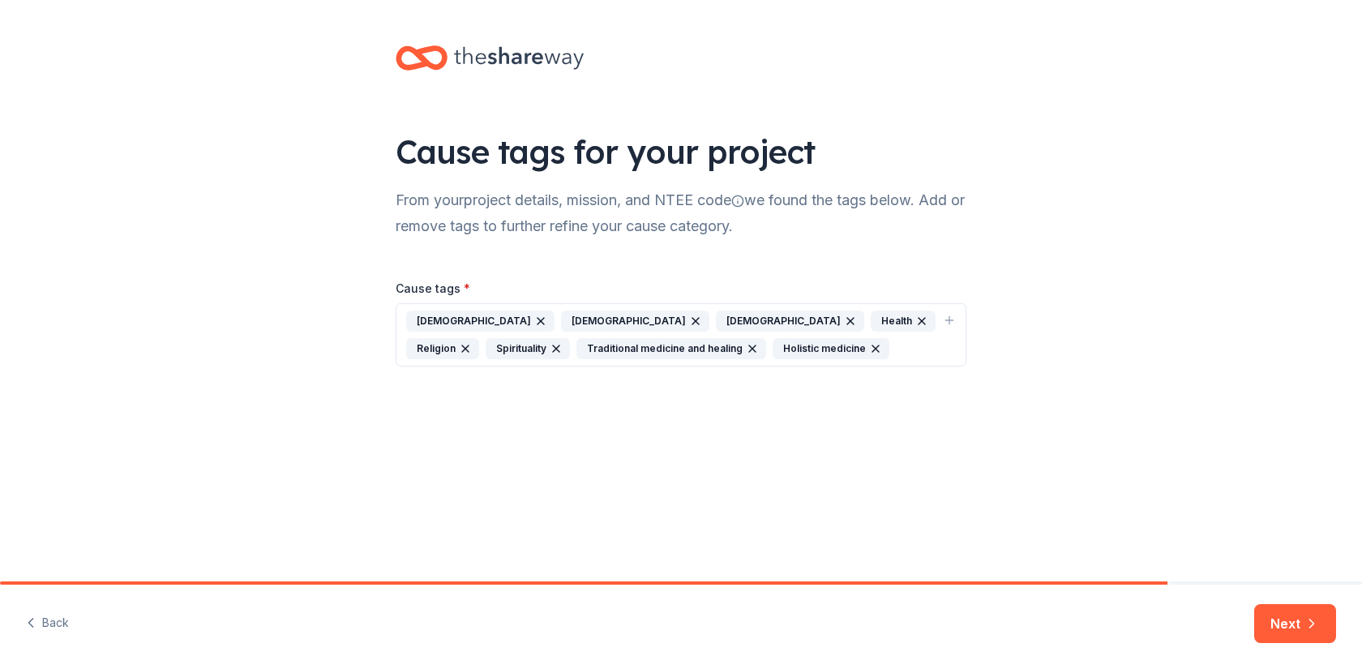
click at [281, 79] on div "Cause tags for your project From your project details, mission, and NTEE code w…" at bounding box center [681, 222] width 1362 height 444
